Goal: Navigation & Orientation: Find specific page/section

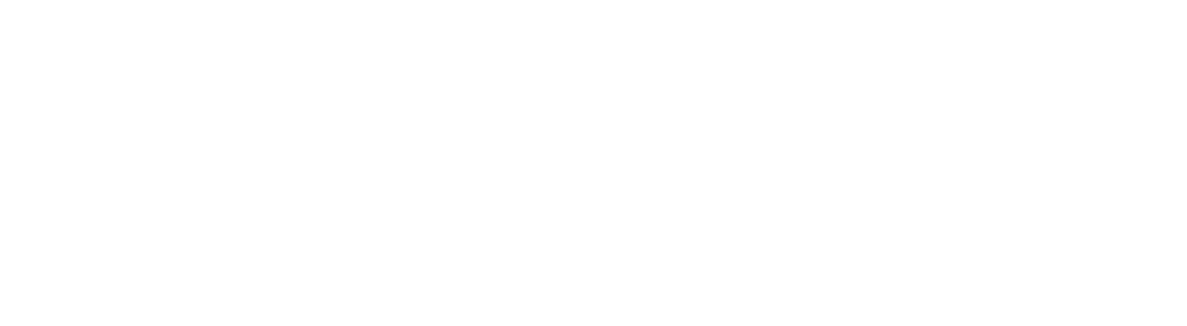
click at [235, 4] on html at bounding box center [593, 2] width 1187 height 4
